Goal: Task Accomplishment & Management: Use online tool/utility

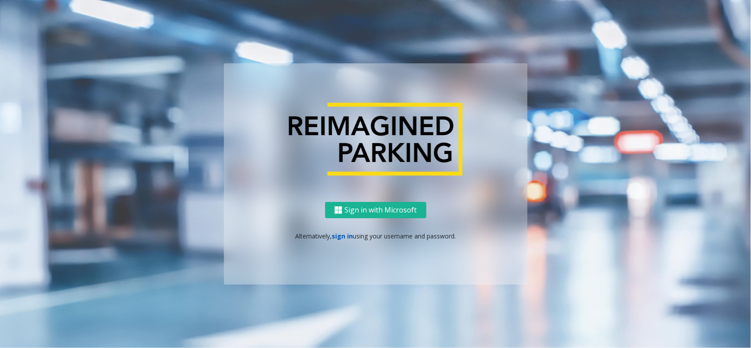
click at [341, 236] on link "sign in" at bounding box center [342, 236] width 21 height 8
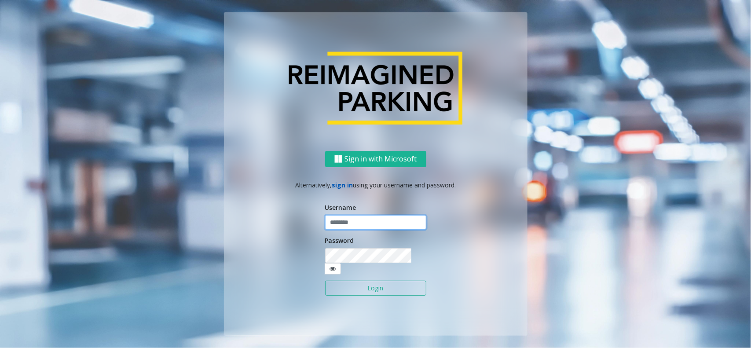
click at [342, 230] on input "text" at bounding box center [375, 222] width 101 height 15
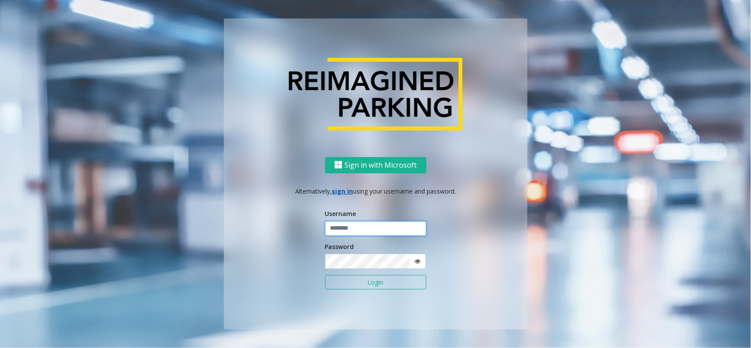
type input "**********"
click at [368, 284] on button "Login" at bounding box center [375, 282] width 101 height 15
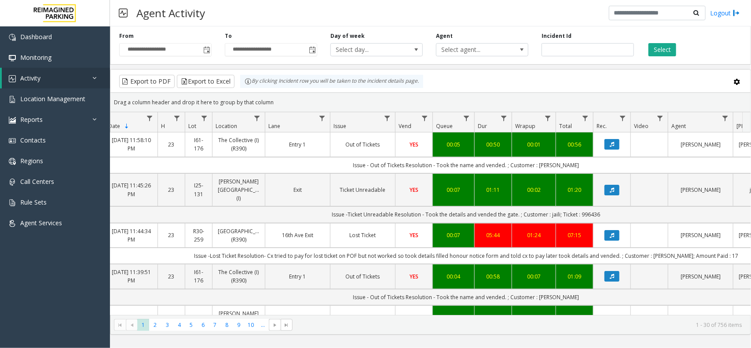
scroll to position [0, 139]
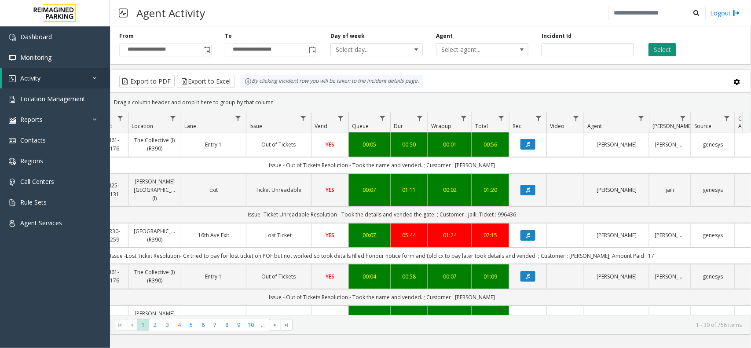
click at [654, 53] on button "Select" at bounding box center [662, 49] width 28 height 13
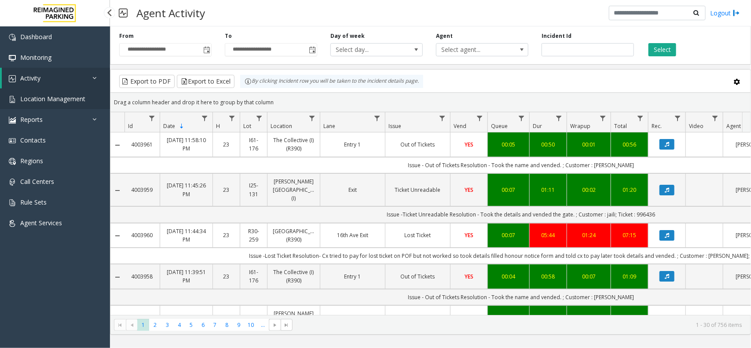
click at [73, 105] on link "Location Management" at bounding box center [55, 98] width 110 height 21
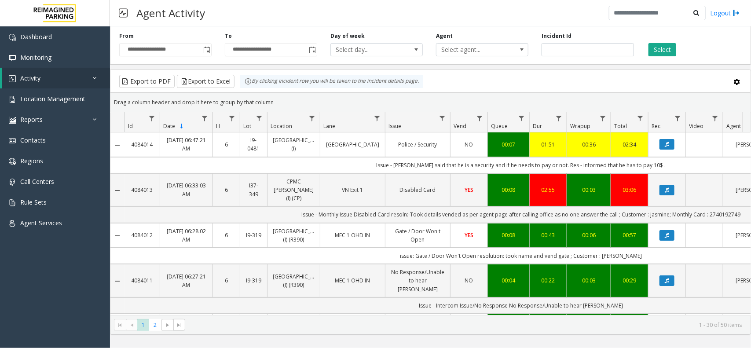
scroll to position [0, 139]
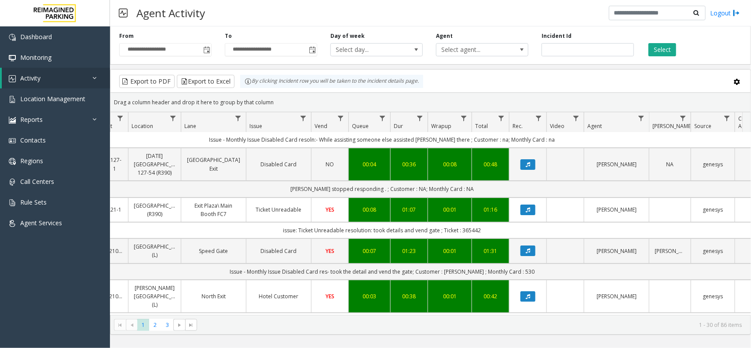
scroll to position [0, 139]
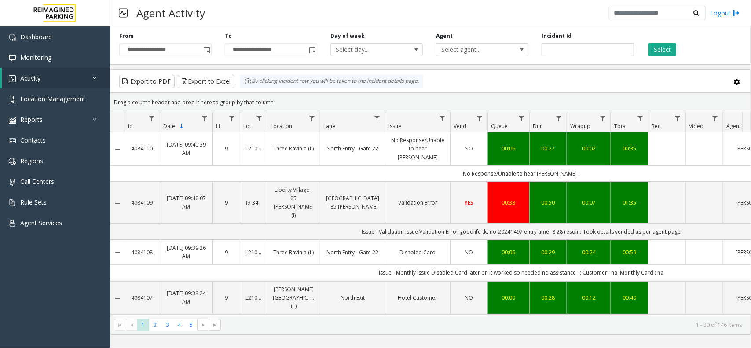
scroll to position [0, 139]
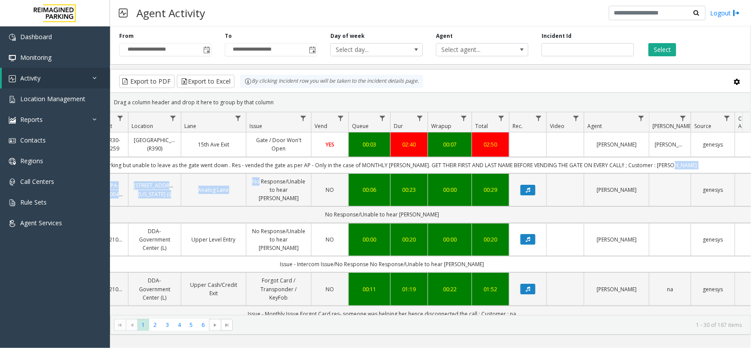
drag, startPoint x: 693, startPoint y: 167, endPoint x: 240, endPoint y: 186, distance: 453.5
click at [222, 168] on td "Issue - badge working but unable to leave as the gate went down . Res - vended …" at bounding box center [381, 165] width 793 height 16
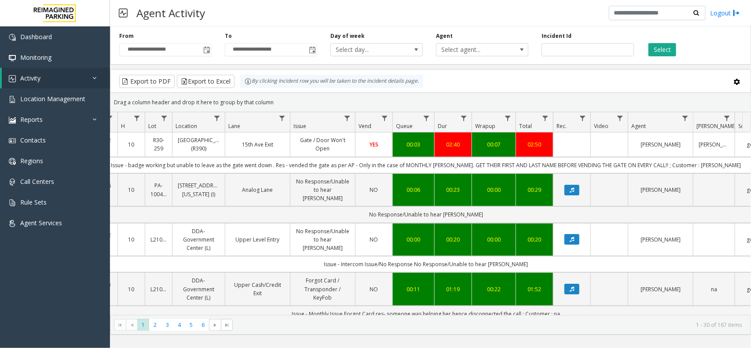
scroll to position [0, 0]
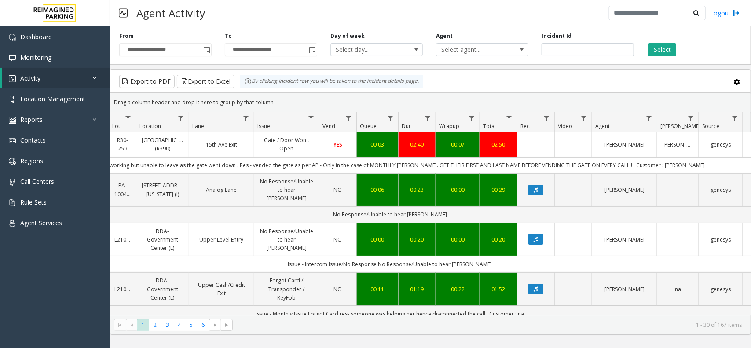
click at [282, 102] on div "Drag a column header and drop it here to group by that column" at bounding box center [430, 102] width 640 height 15
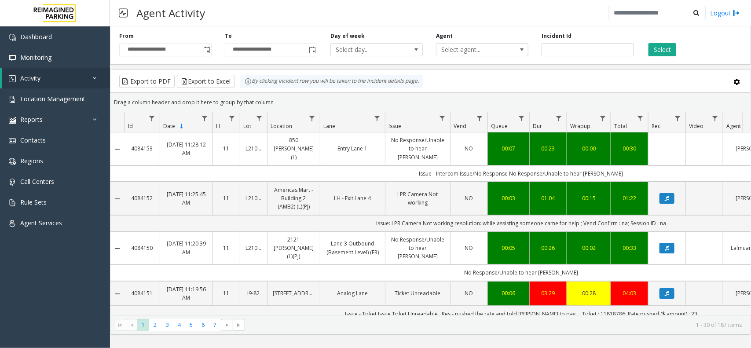
scroll to position [0, 131]
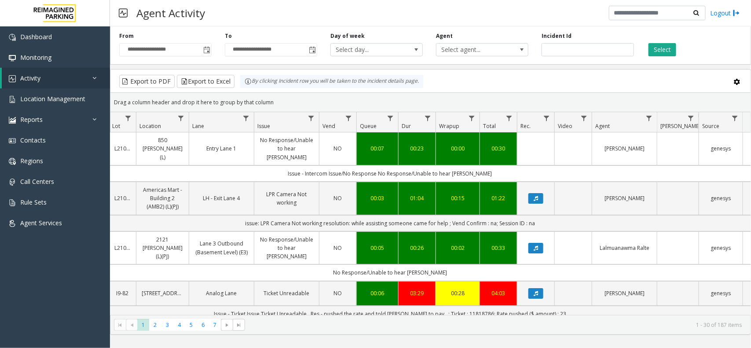
click at [483, 85] on div "Export to PDF Export to Excel By clicking Incident row you will be taken to the…" at bounding box center [430, 81] width 625 height 13
